Goal: Transaction & Acquisition: Purchase product/service

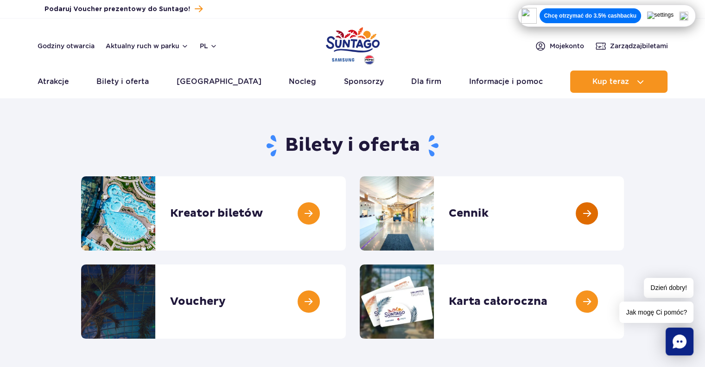
click at [624, 209] on link at bounding box center [624, 213] width 0 height 74
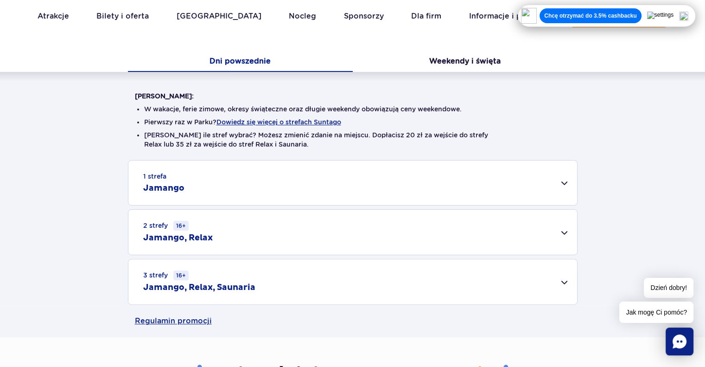
scroll to position [185, 0]
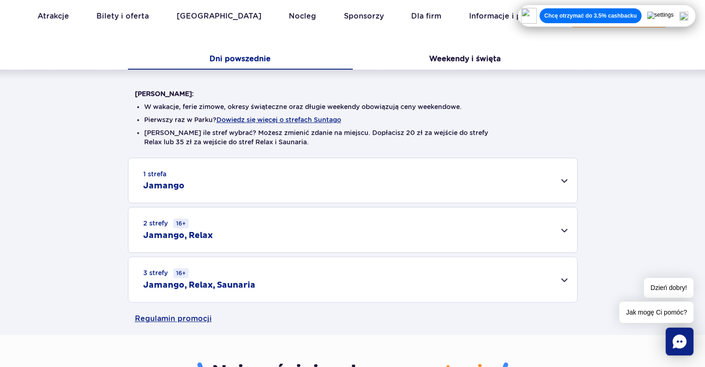
click at [363, 187] on div "1 strefa Jamango" at bounding box center [352, 180] width 449 height 44
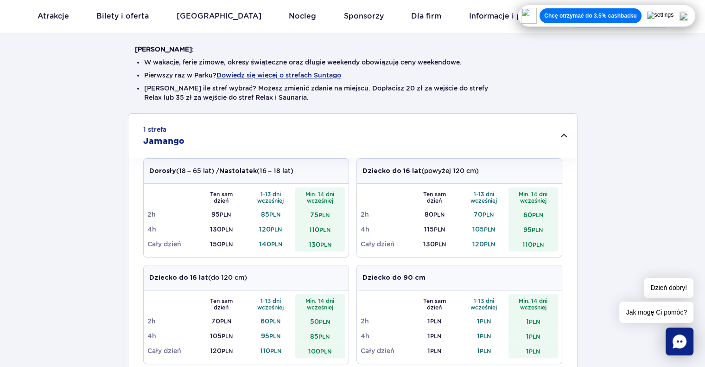
scroll to position [232, 0]
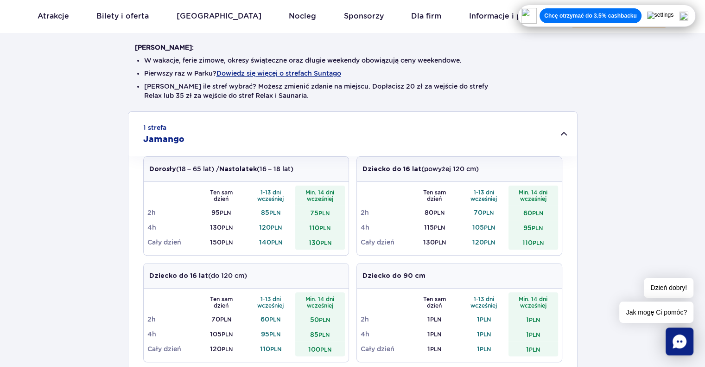
click at [231, 139] on div "1 strefa Jamango" at bounding box center [352, 134] width 449 height 44
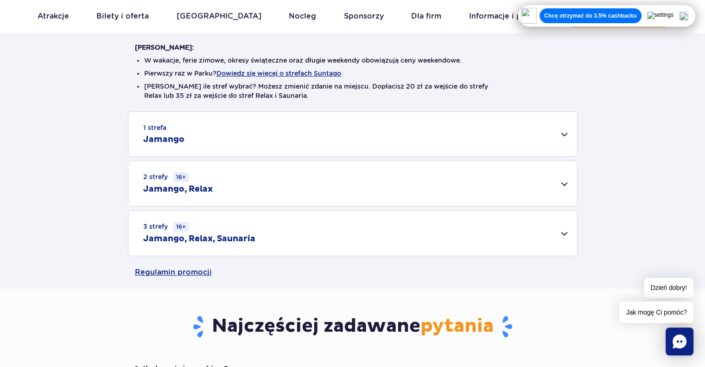
click at [171, 182] on div "2 strefy 16+ Jamango, Relax" at bounding box center [352, 183] width 449 height 45
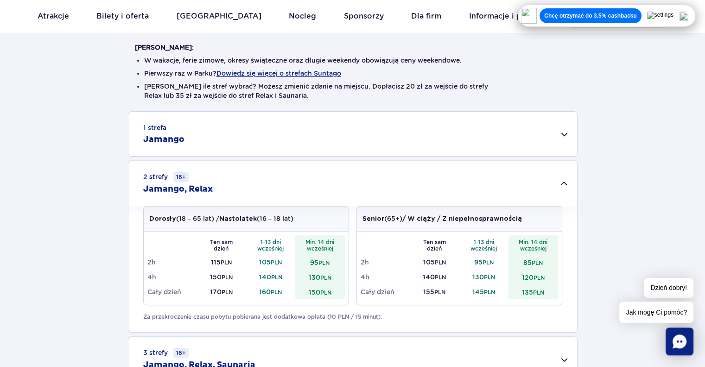
click at [171, 182] on div "2 strefy 16+ Jamango, Relax" at bounding box center [352, 183] width 449 height 45
